Goal: Contribute content

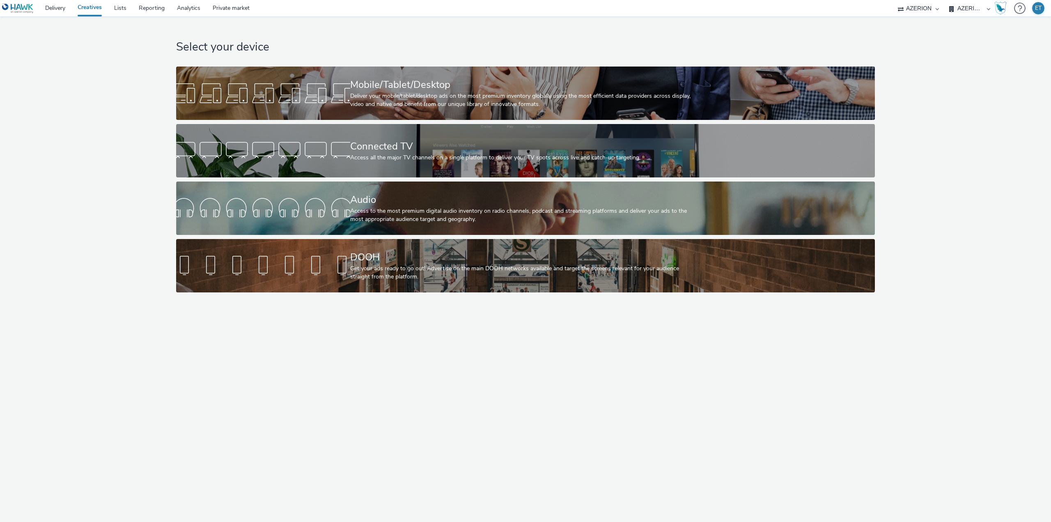
select select "79162ed7-0017-4339-93b0-3399b708648f"
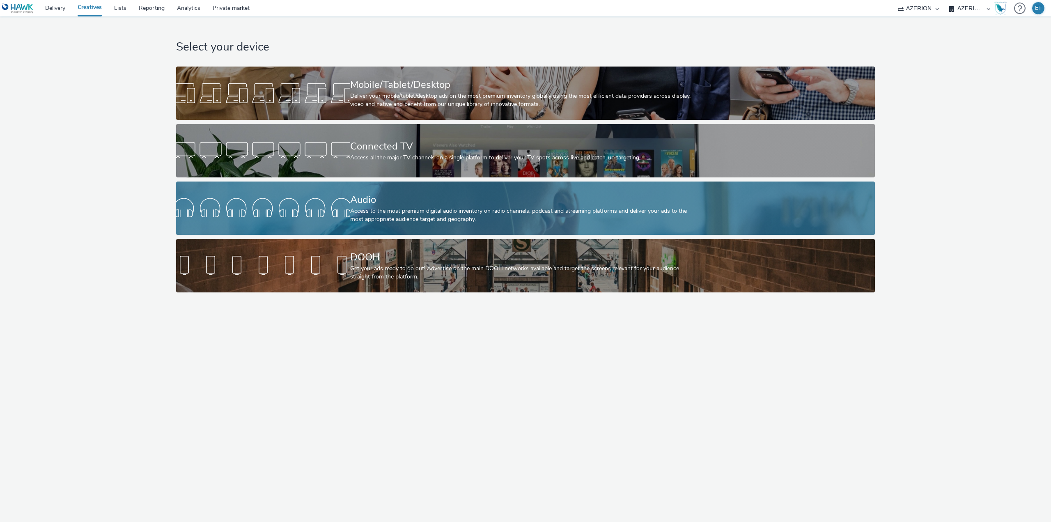
click at [436, 218] on div "Access to the most premium digital audio inventory on radio channels, podcast a…" at bounding box center [524, 215] width 348 height 17
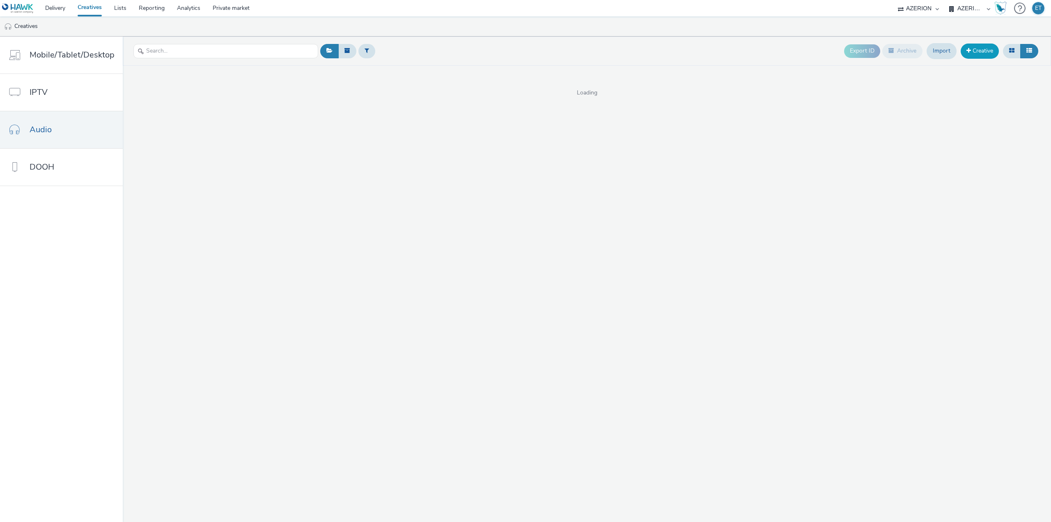
click at [983, 49] on link "Creative" at bounding box center [980, 51] width 38 height 15
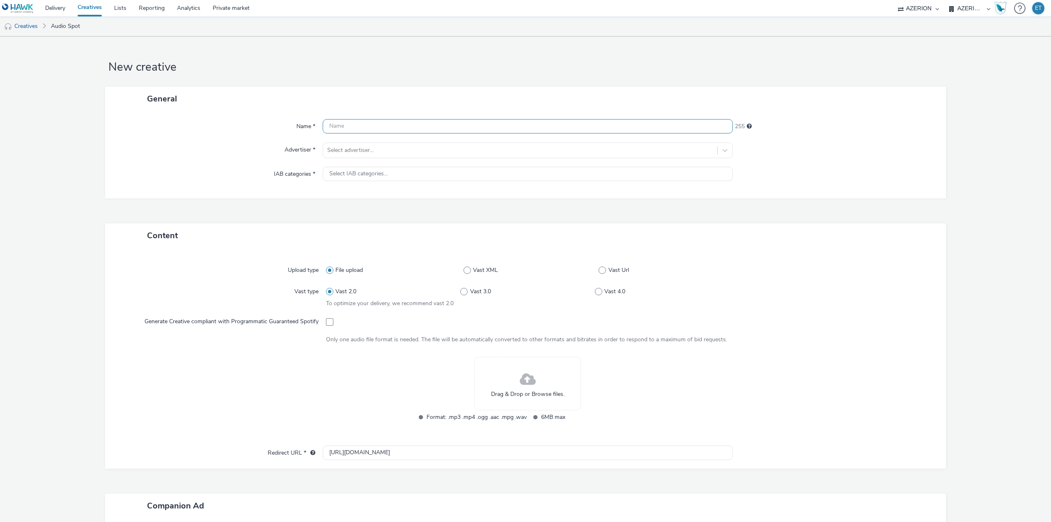
click at [367, 127] on input "text" at bounding box center [528, 126] width 410 height 14
type input "Vitrines_de_Colmar_Audio_[DATE]"
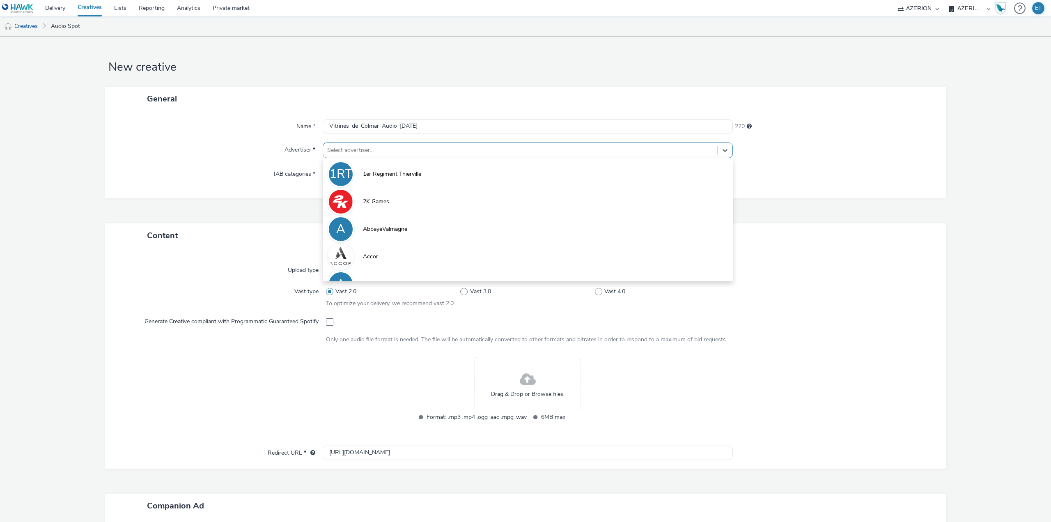
click at [372, 149] on div at bounding box center [520, 150] width 386 height 10
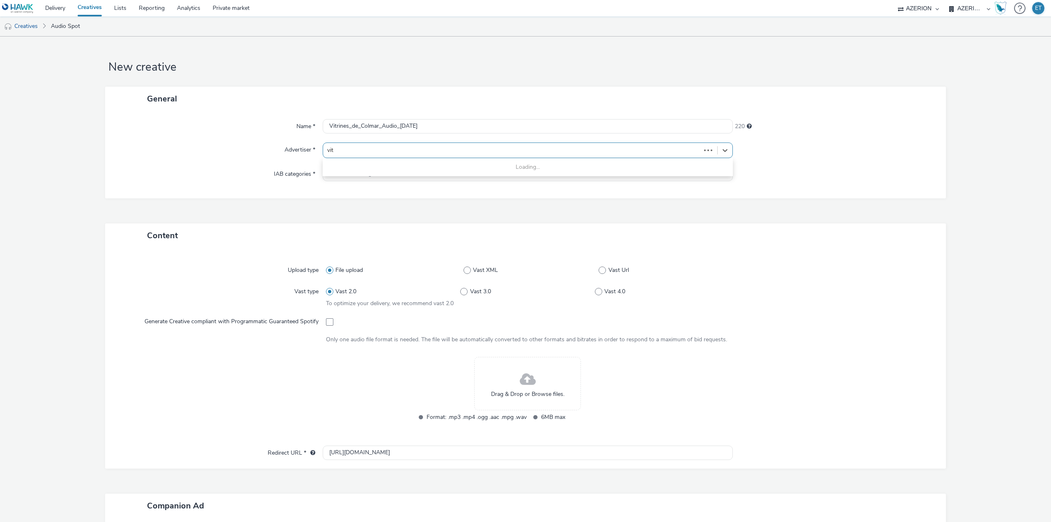
type input "vitr"
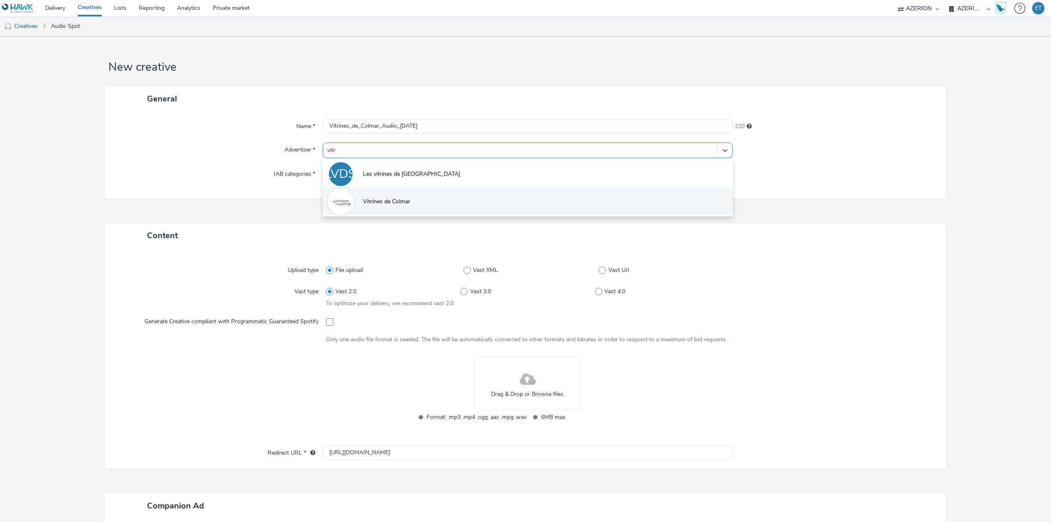
click at [411, 205] on li "Vitrines de Colmar" at bounding box center [528, 201] width 410 height 28
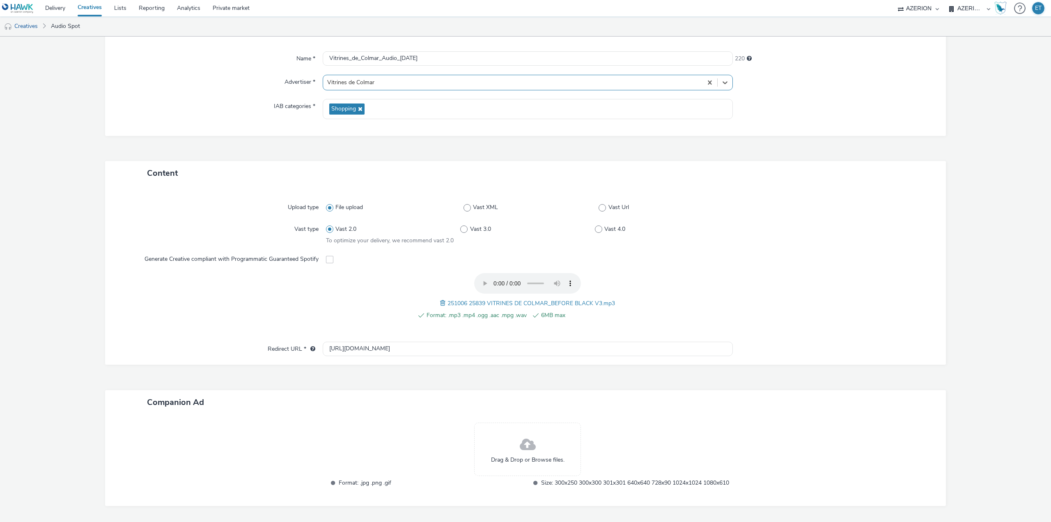
scroll to position [108, 0]
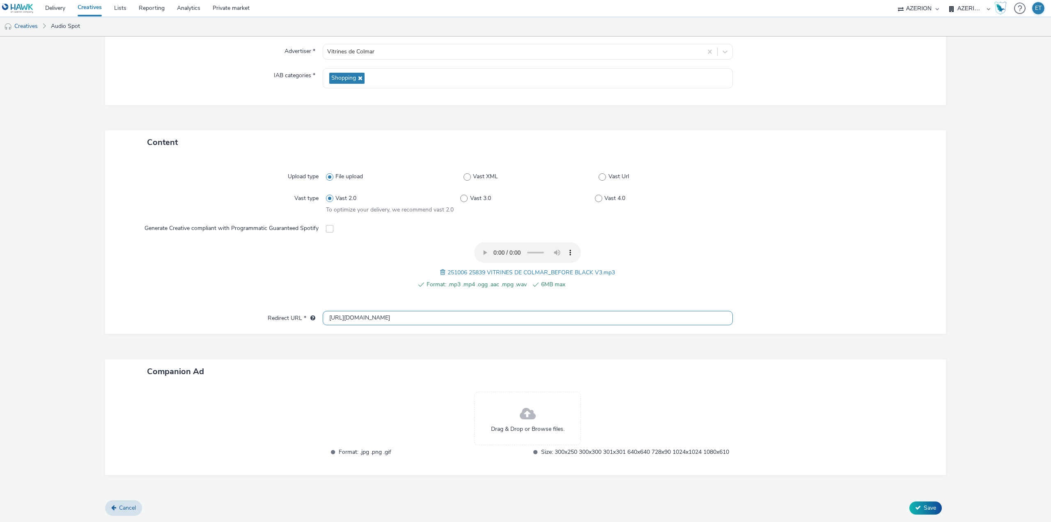
drag, startPoint x: 403, startPoint y: 308, endPoint x: 299, endPoint y: 292, distance: 105.9
click at [299, 293] on div "Upload type File upload Vast XML Vast Url Vast type Vast 2.0 Vast 3.0 Vast 4.0 …" at bounding box center [525, 243] width 841 height 179
paste input "s://[DOMAIN_NAME][URL]"
type input "[URL][DOMAIN_NAME]"
click at [60, 319] on form "New creative General Name * Vitrines_de_Colmar_Audio_[DATE] 220 Advertiser * Vi…" at bounding box center [525, 230] width 1051 height 584
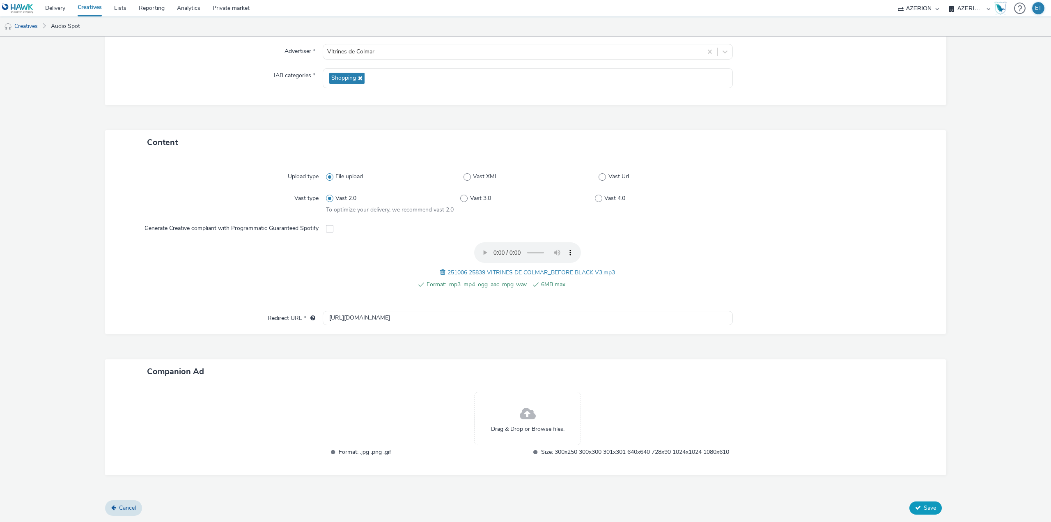
click at [910, 506] on button "Save" at bounding box center [926, 507] width 32 height 13
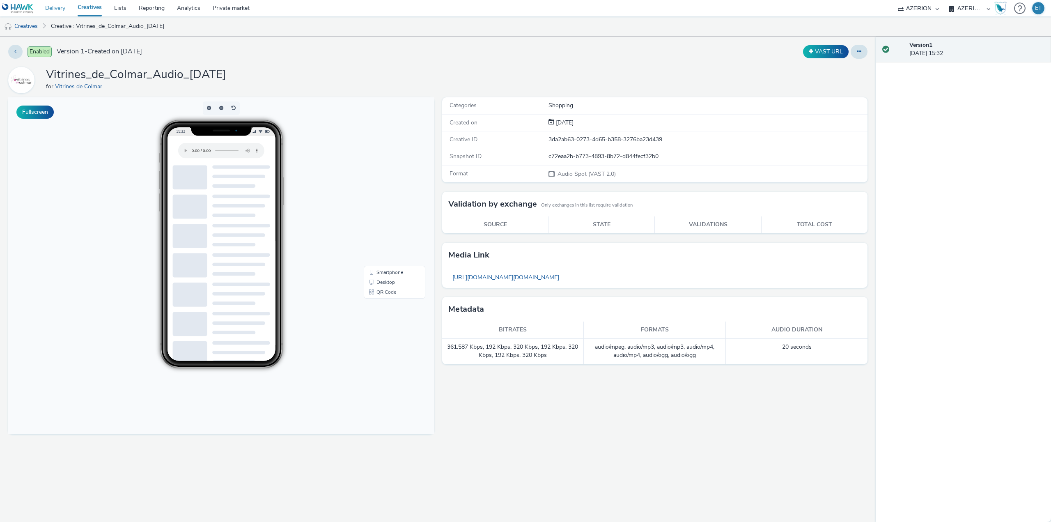
click at [52, 4] on link "Delivery" at bounding box center [55, 8] width 32 height 16
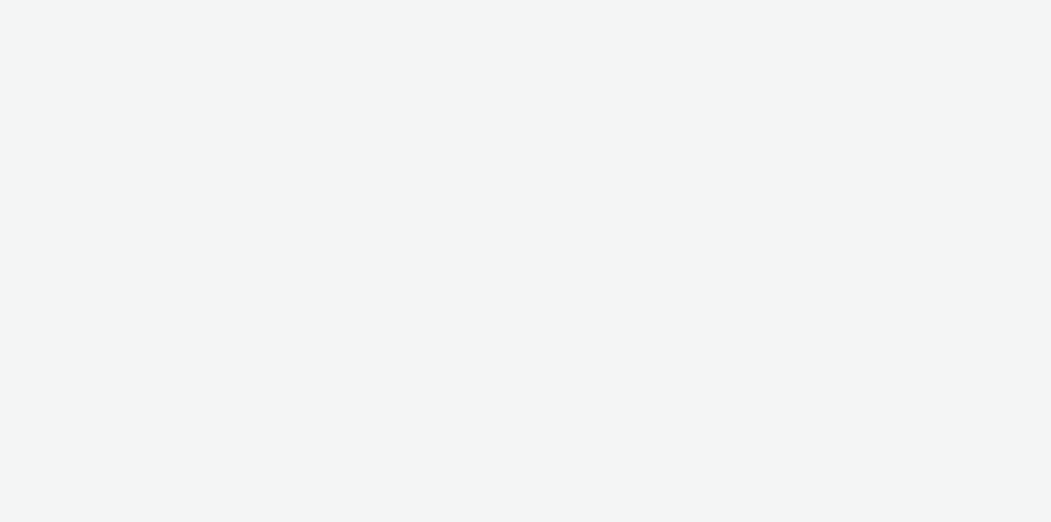
select select "79162ed7-0017-4339-93b0-3399b708648f"
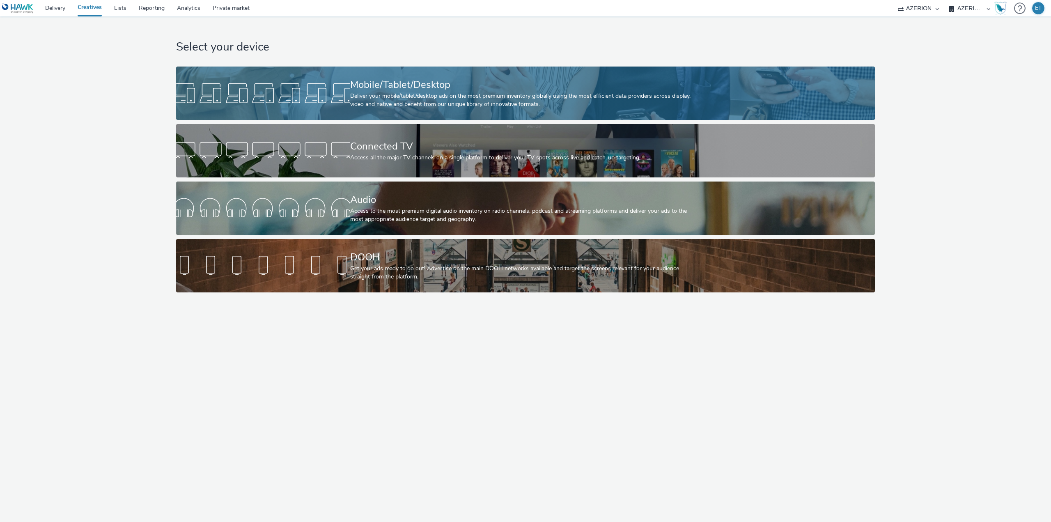
click at [356, 89] on div "Mobile/Tablet/Desktop" at bounding box center [524, 85] width 348 height 14
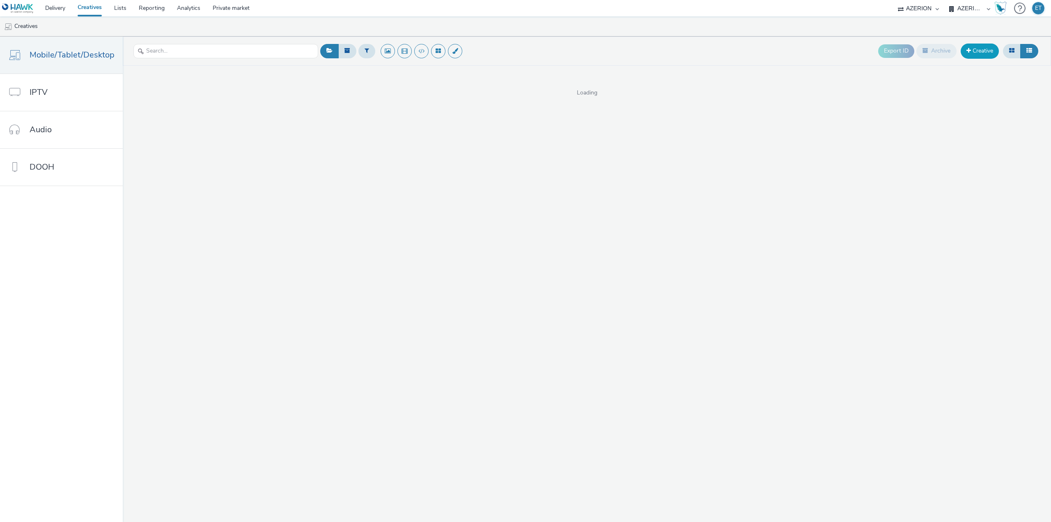
click at [983, 50] on link "Creative" at bounding box center [980, 51] width 38 height 15
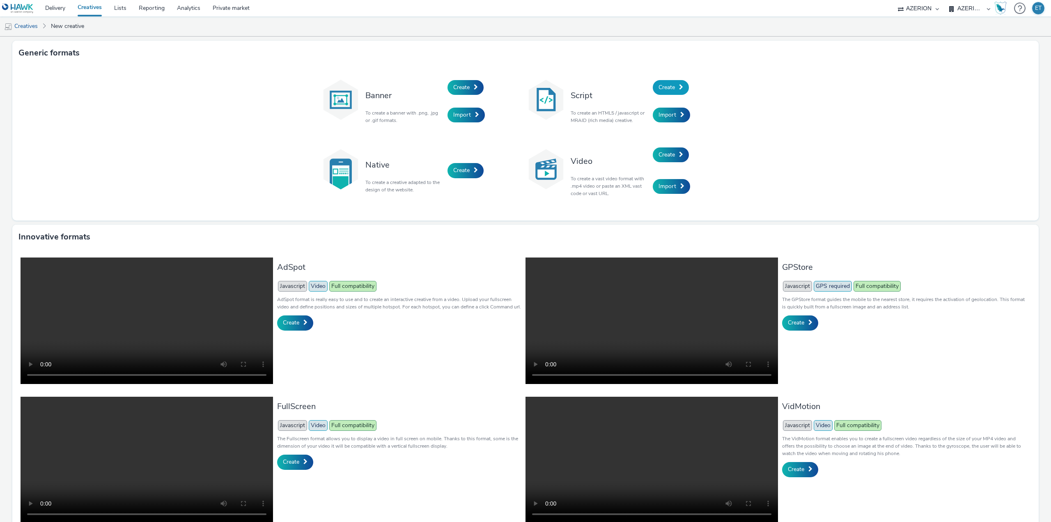
click at [663, 89] on span "Create" at bounding box center [667, 87] width 16 height 8
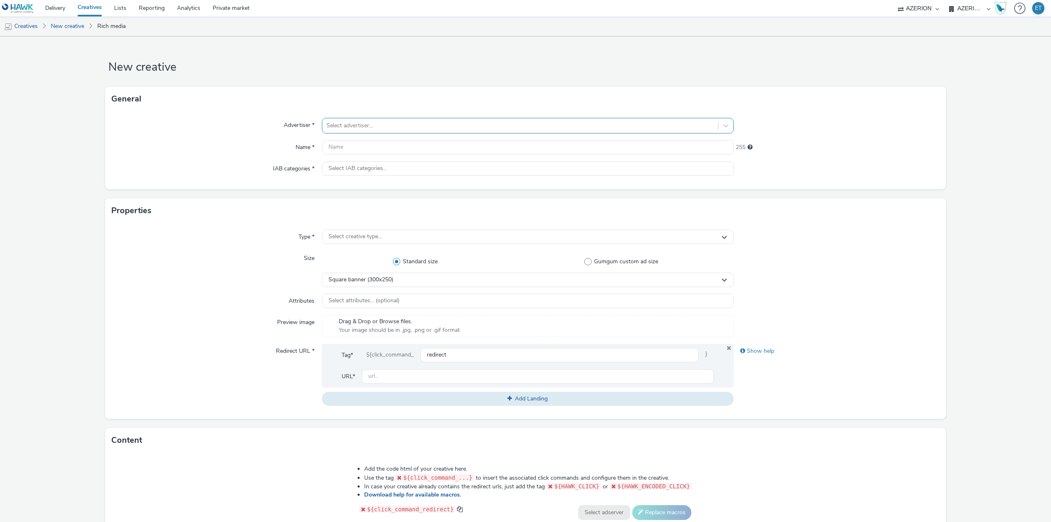
click at [438, 131] on div "Select advertiser..." at bounding box center [520, 125] width 396 height 13
type input "maiso"
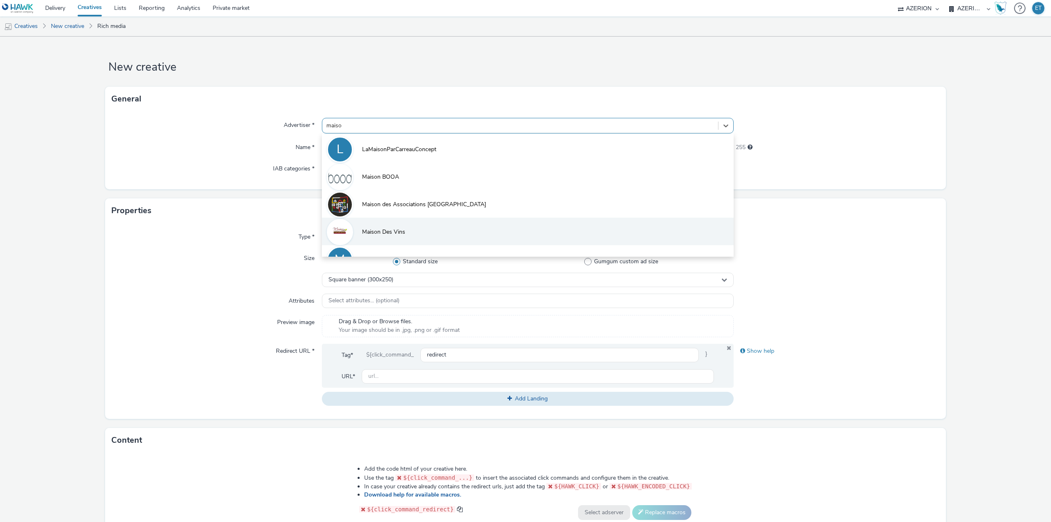
click at [417, 238] on li "Maison Des Vins" at bounding box center [528, 232] width 412 height 28
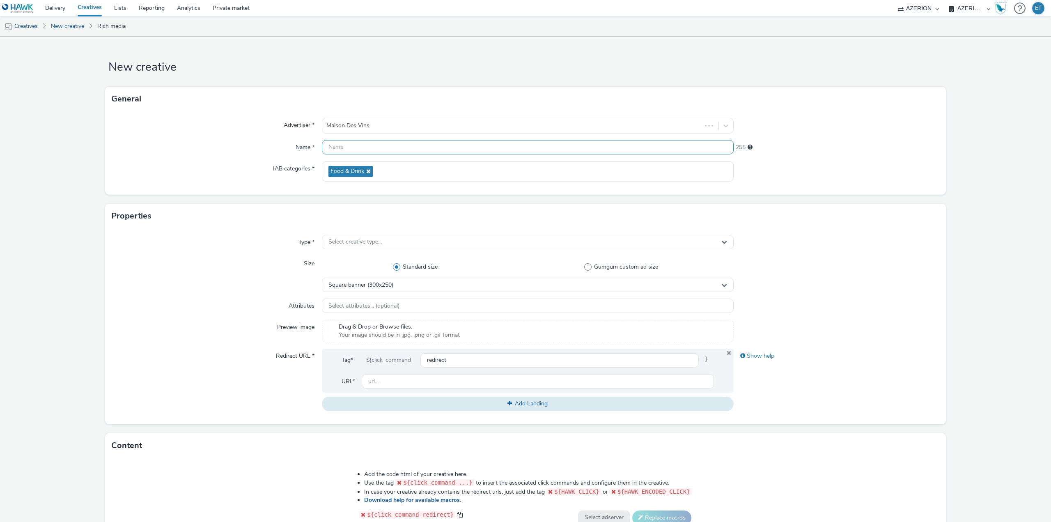
click at [380, 152] on input "text" at bounding box center [528, 147] width 412 height 14
type input "MaisonDesVins_320x480_09.10.2025"
click at [349, 241] on span "Select creative type..." at bounding box center [354, 242] width 53 height 7
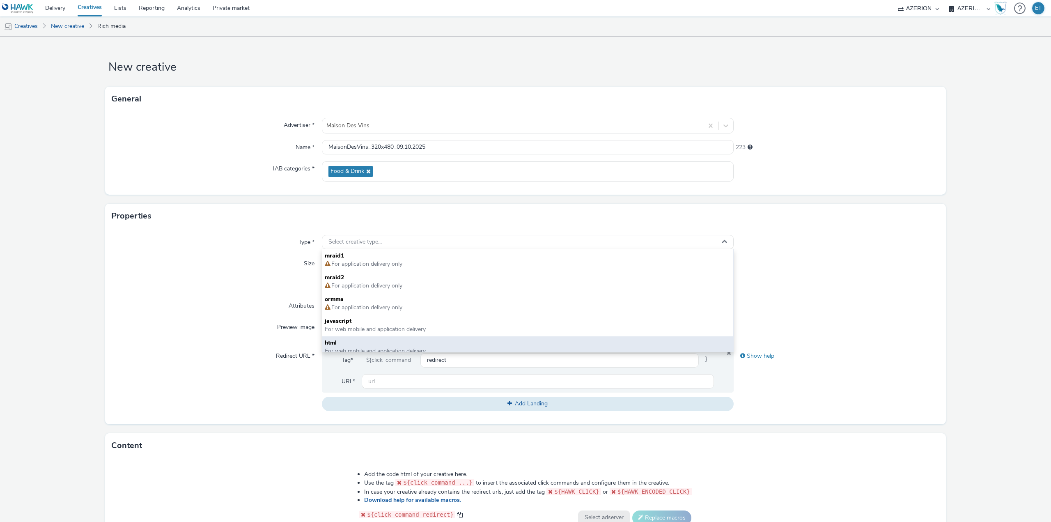
click at [361, 340] on span "html" at bounding box center [528, 343] width 406 height 8
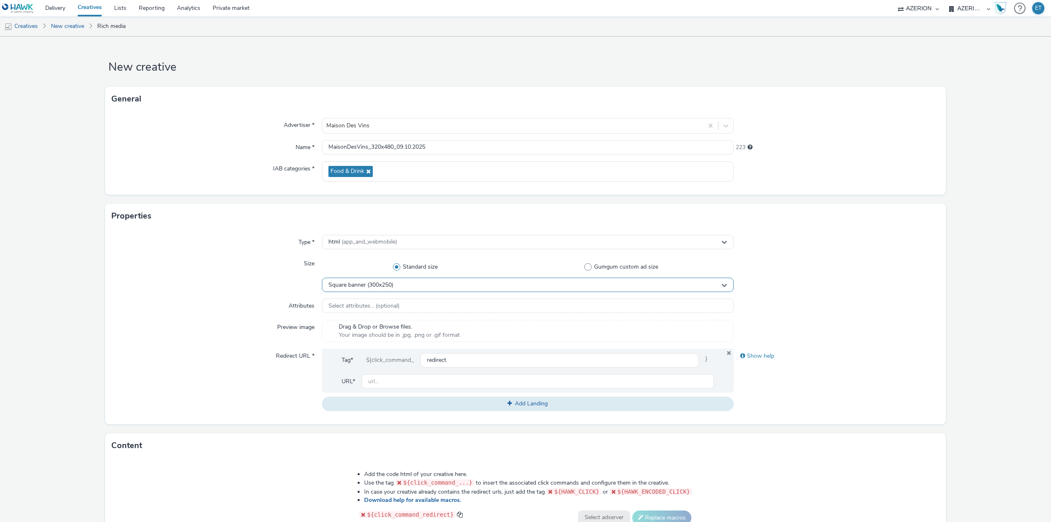
click at [369, 286] on span "Square banner (300x250)" at bounding box center [360, 285] width 65 height 7
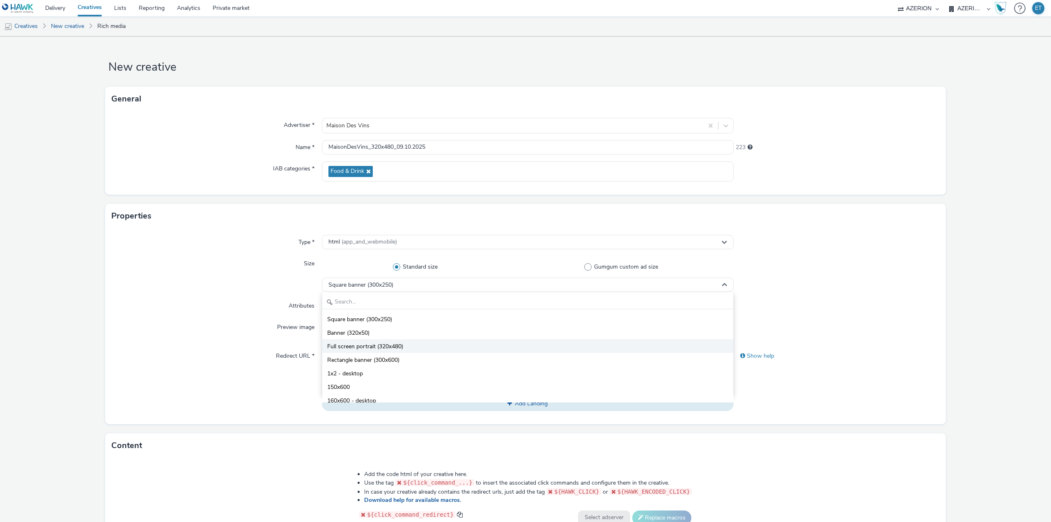
click at [377, 347] on span "Full screen portrait (320x480)" at bounding box center [365, 346] width 76 height 8
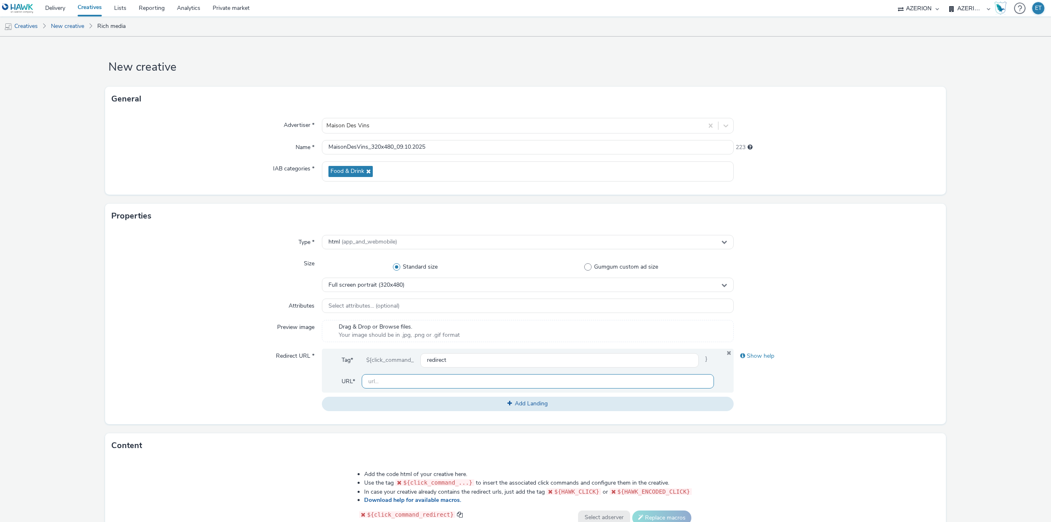
click at [434, 377] on input "text" at bounding box center [538, 381] width 352 height 14
paste input "https://www.maisondesvins-lespiguette.com/"
type input "https://www.maisondesvins-lespiguette.com/"
click at [184, 364] on div "Redirect URL *" at bounding box center [217, 380] width 210 height 62
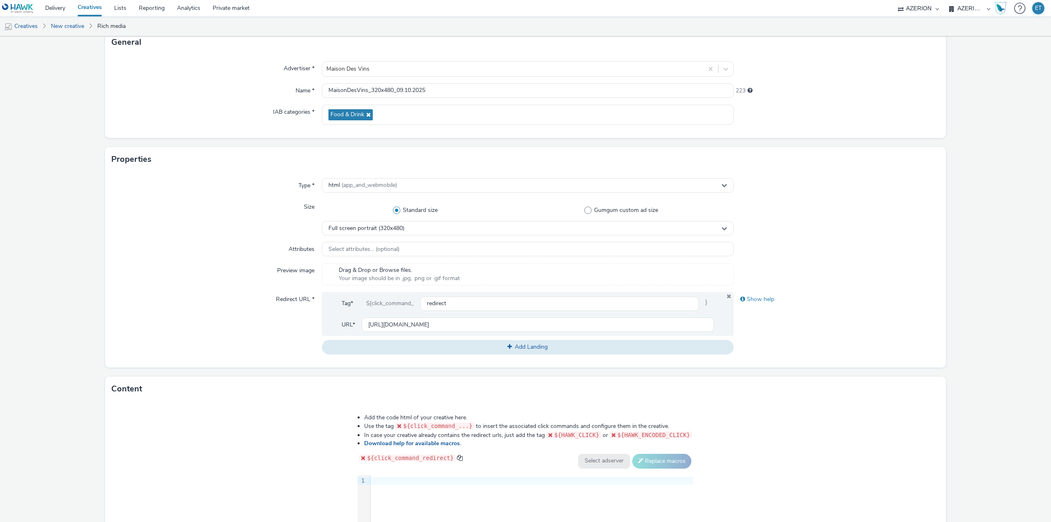
scroll to position [164, 0]
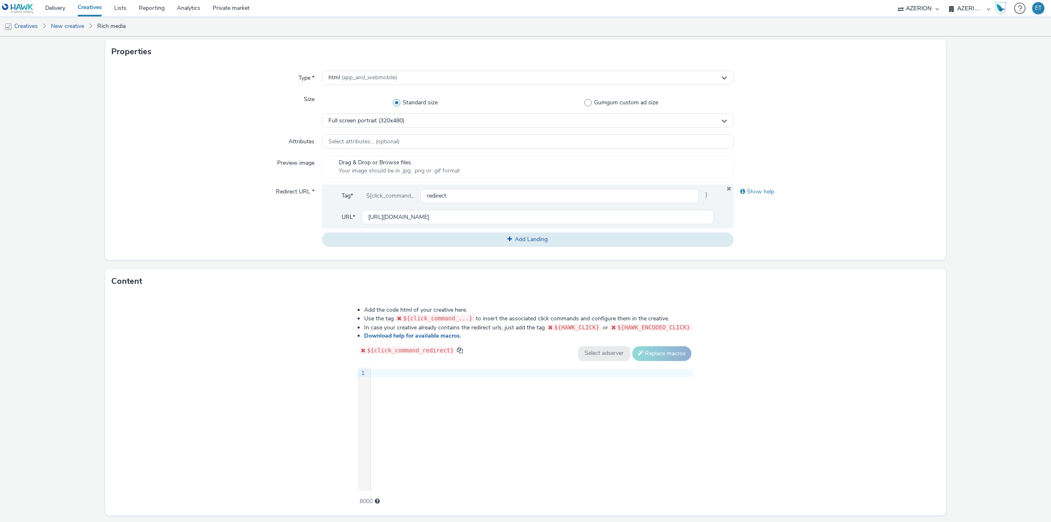
click at [388, 369] on div at bounding box center [532, 373] width 323 height 8
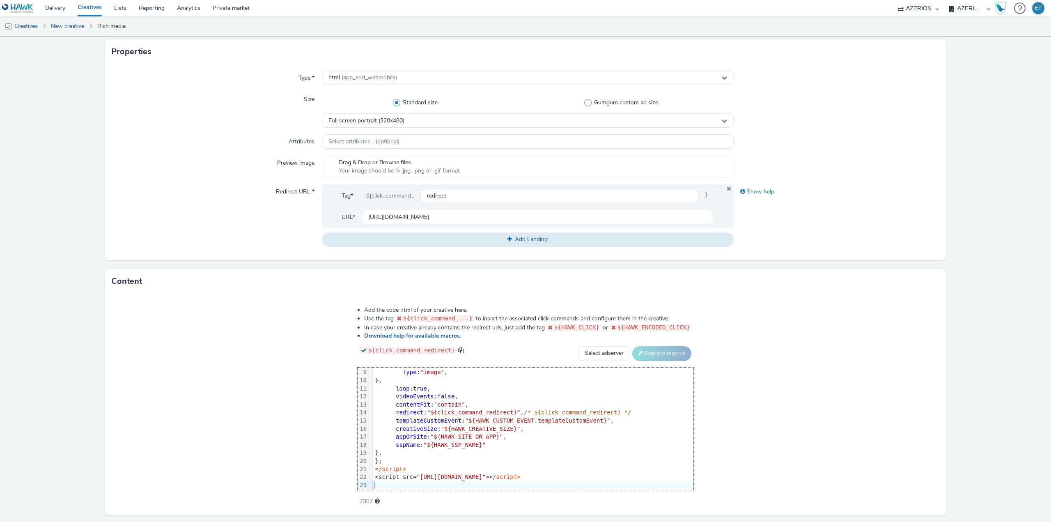
scroll to position [172, 0]
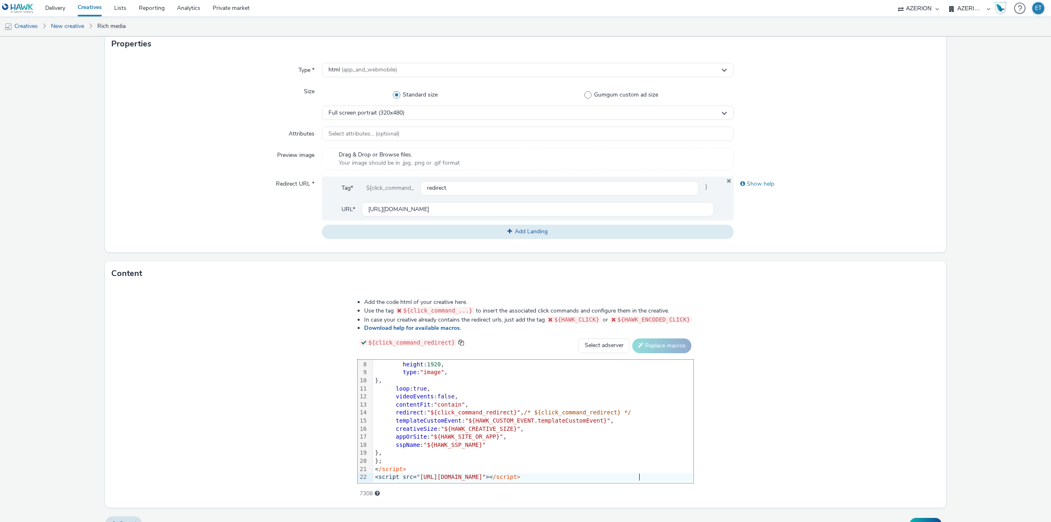
click at [978, 391] on form "New creative General Advertiser * Maison Des Vins Name * MaisonDesVins_320x480_…" at bounding box center [525, 201] width 1051 height 674
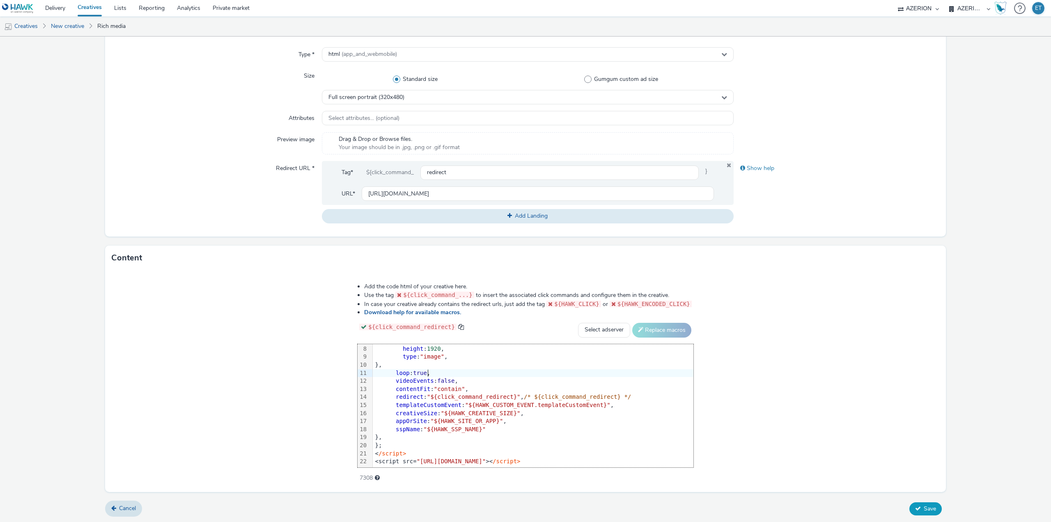
click at [924, 505] on span "Save" at bounding box center [930, 509] width 12 height 8
